Goal: Task Accomplishment & Management: Manage account settings

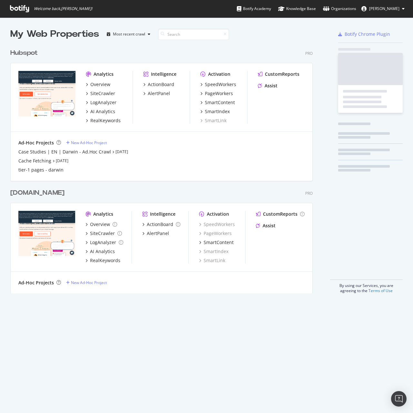
scroll to position [408, 403]
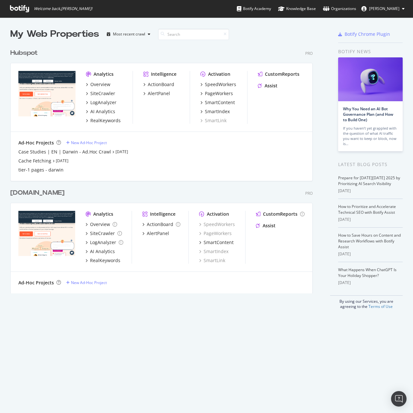
click at [24, 52] on div "Hubspot" at bounding box center [23, 52] width 27 height 9
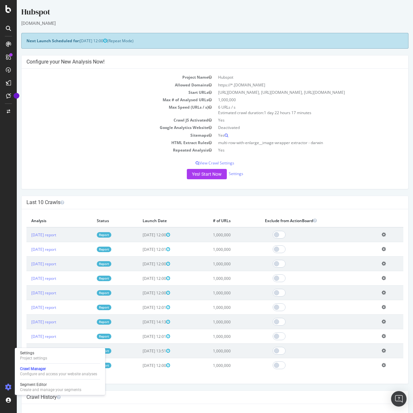
click at [42, 362] on div "Settings Project settings Crawl Manager Configure and access your website analy…" at bounding box center [60, 371] width 90 height 47
click at [43, 360] on div "Project settings" at bounding box center [33, 358] width 27 height 5
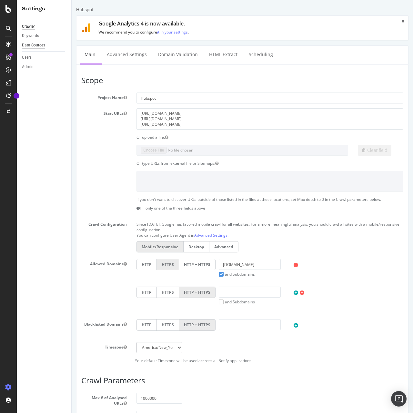
click at [32, 46] on div "Data Sources" at bounding box center [33, 45] width 23 height 7
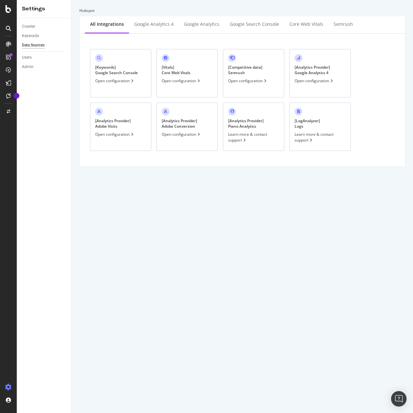
click at [131, 81] on icon at bounding box center [132, 81] width 3 height 4
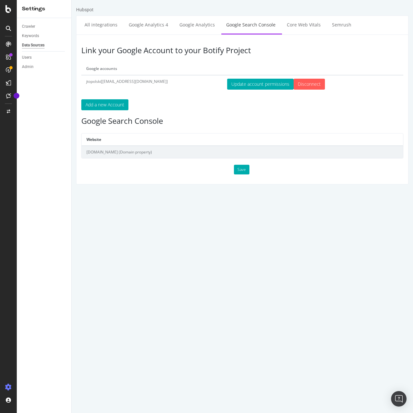
click at [178, 158] on td "[DOMAIN_NAME] (Domain property)" at bounding box center [242, 152] width 321 height 12
click at [35, 406] on div "Profile Your Password Organizations Log Out" at bounding box center [46, 383] width 63 height 50
click at [35, 405] on div "Log Out" at bounding box center [46, 401] width 58 height 9
click at [34, 402] on div "Log Out" at bounding box center [37, 401] width 14 height 5
